Goal: Information Seeking & Learning: Find specific fact

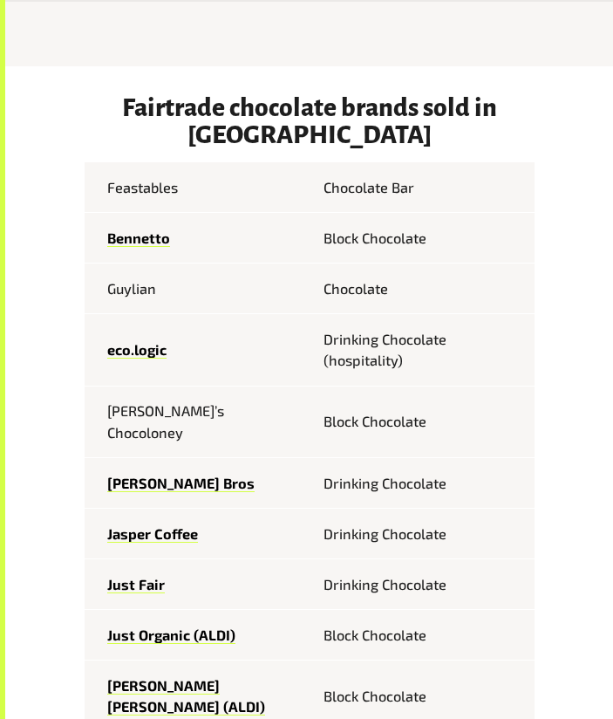
scroll to position [528, 0]
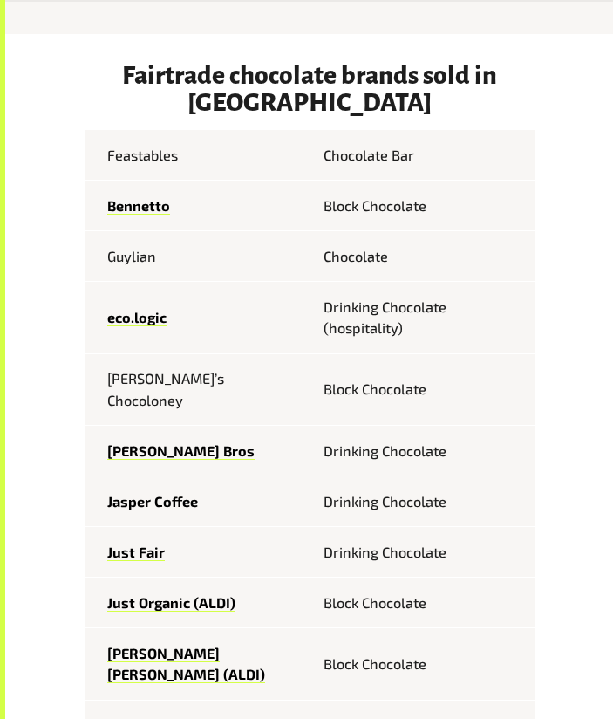
drag, startPoint x: 614, startPoint y: 92, endPoint x: 600, endPoint y: 168, distance: 78.0
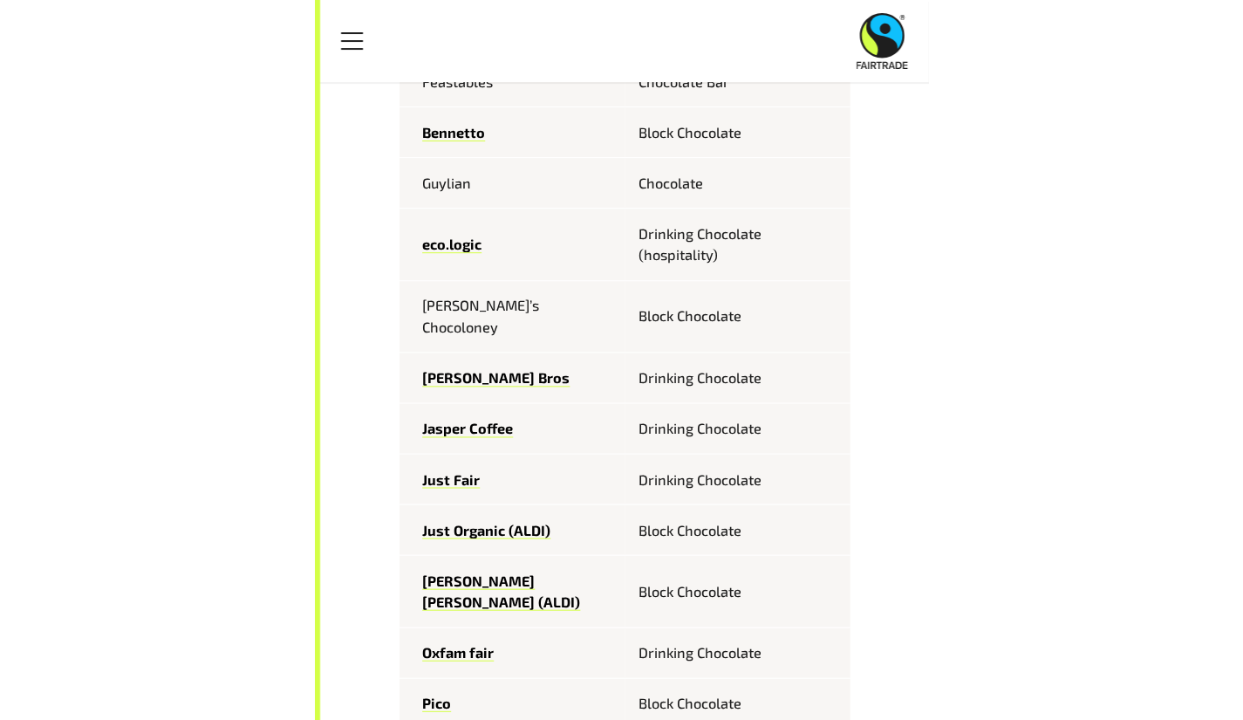
scroll to position [577, 0]
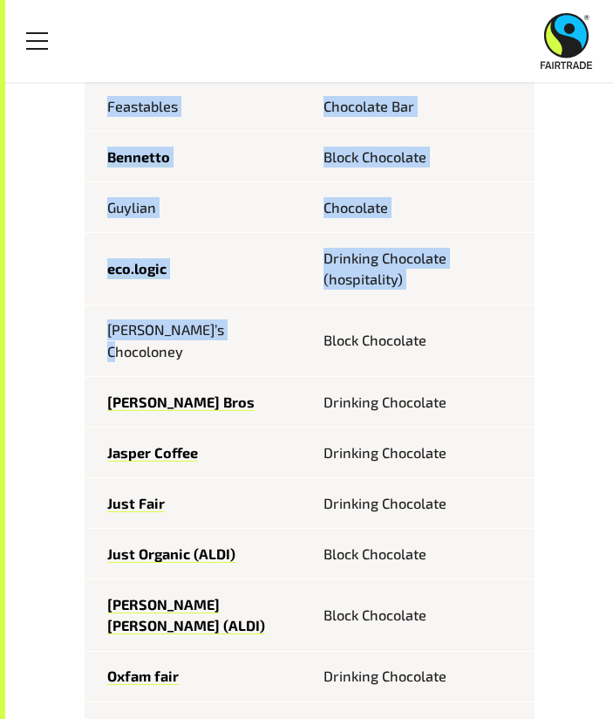
drag, startPoint x: 228, startPoint y: 333, endPoint x: 85, endPoint y: 331, distance: 143.1
click at [85, 331] on td "Tony’s Chocoloney" at bounding box center [197, 340] width 225 height 72
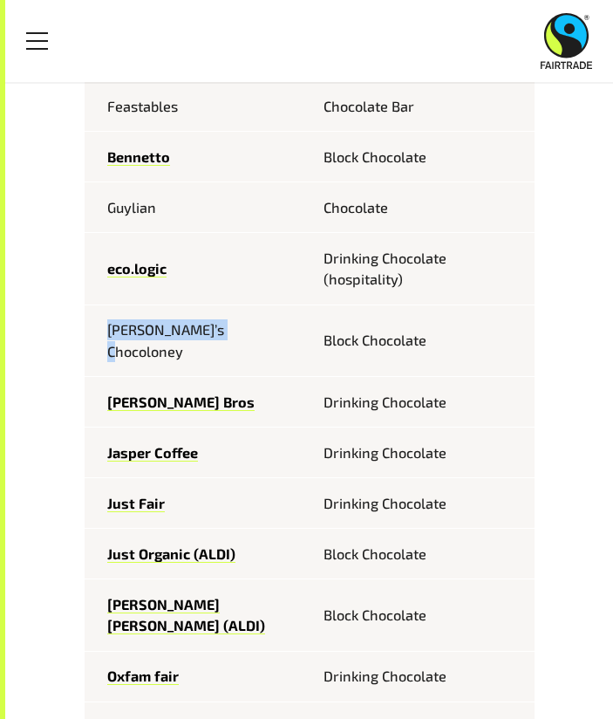
copy td "Tony’s Chocoloney"
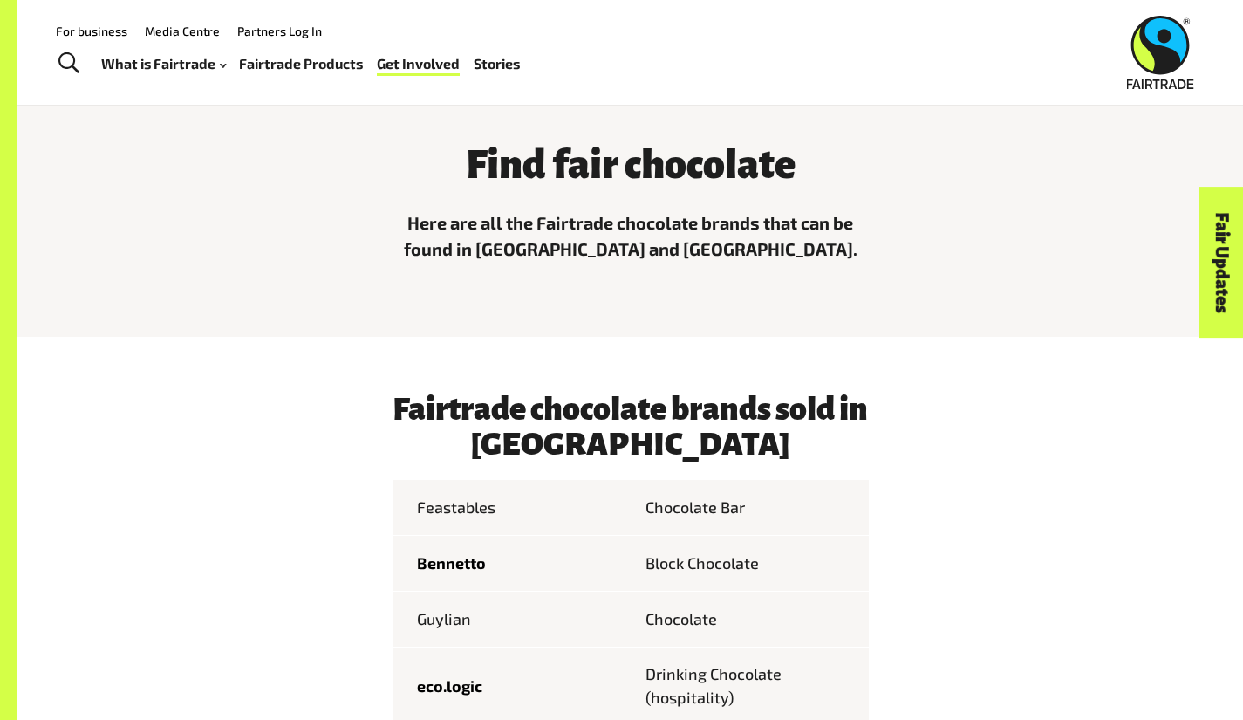
scroll to position [0, 0]
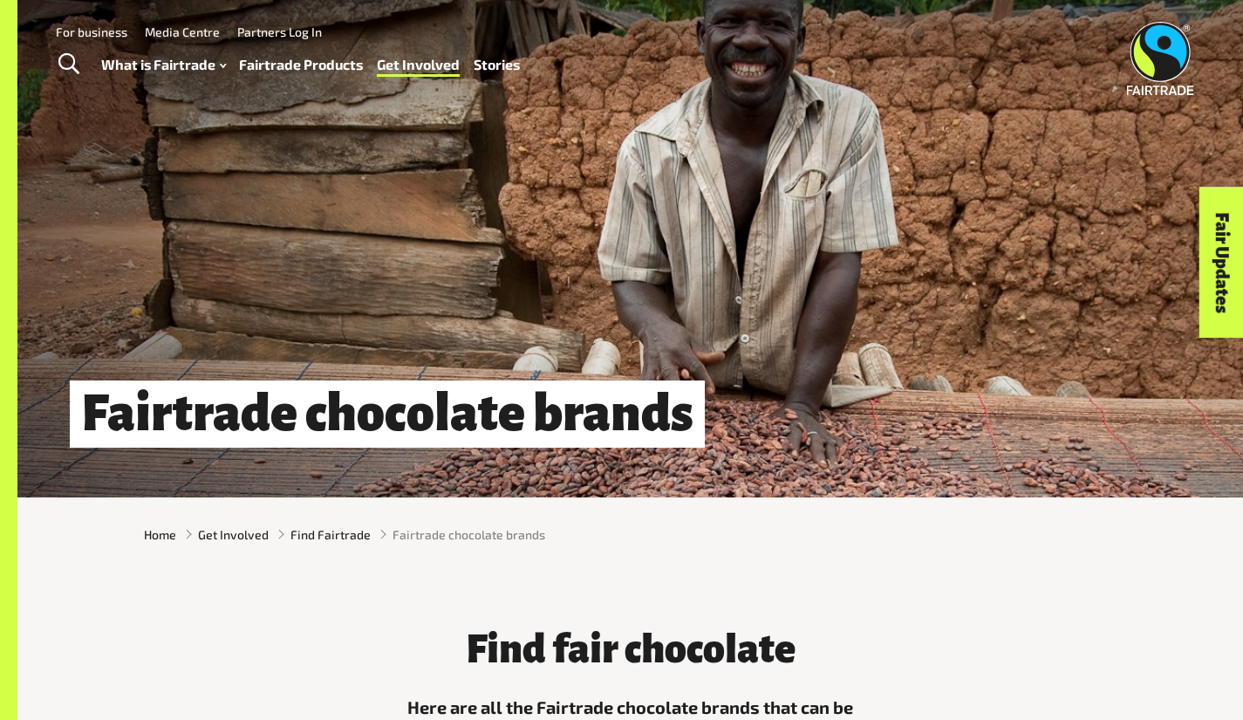
click at [612, 58] on img at bounding box center [1160, 58] width 67 height 73
